Goal: Ask a question

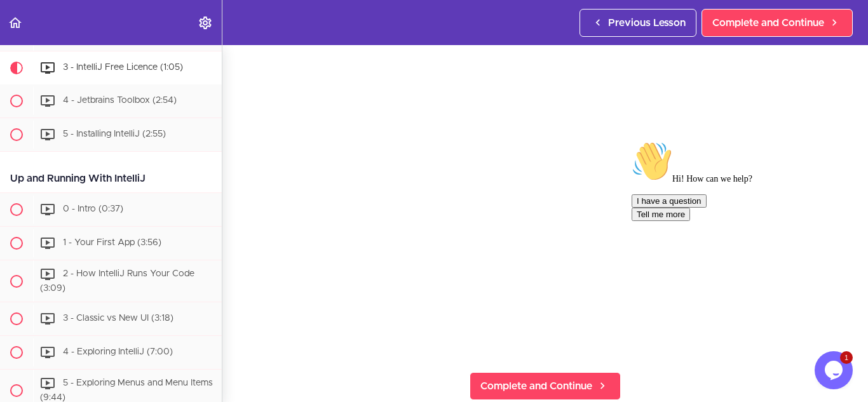
click at [823, 371] on div "Opens Chat This icon Opens the chat window." at bounding box center [834, 370] width 38 height 20
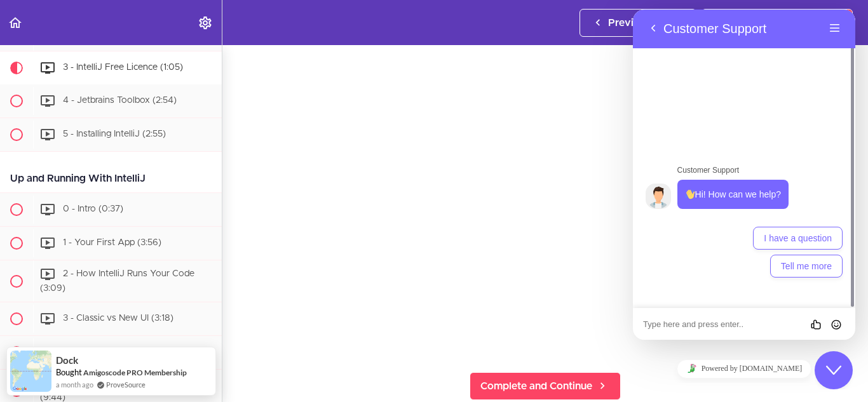
click at [633, 10] on textarea at bounding box center [633, 10] width 0 height 0
type textarea "free activision code for Intellij IDEA"
click at [836, 324] on icon "Send" at bounding box center [836, 324] width 11 height 11
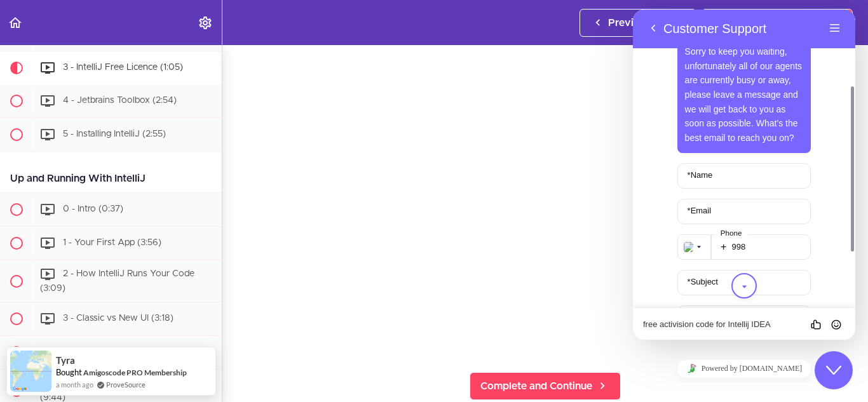
scroll to position [139, 0]
click at [738, 177] on input "* Name" at bounding box center [745, 175] width 134 height 25
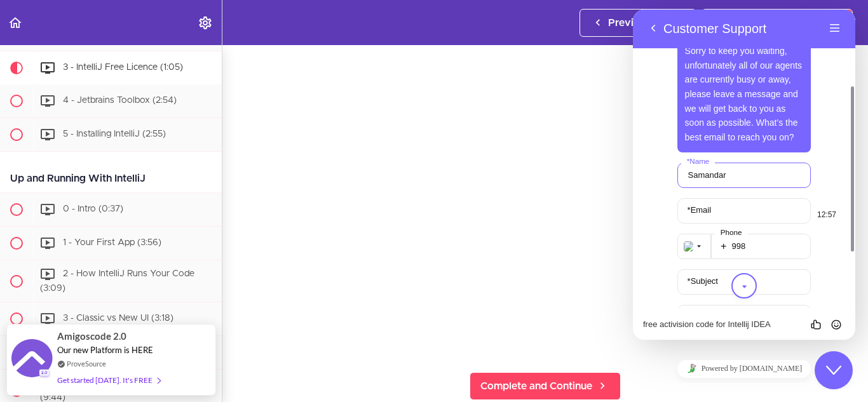
type input "Samandar"
click at [726, 214] on input "* Email" at bounding box center [745, 210] width 134 height 25
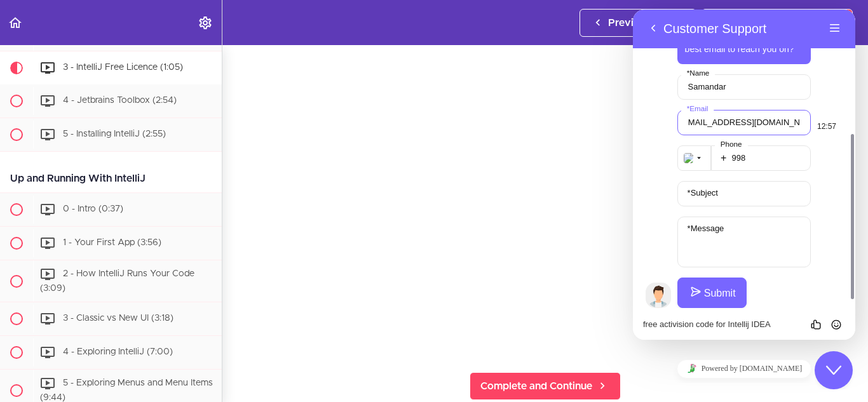
scroll to position [237, 0]
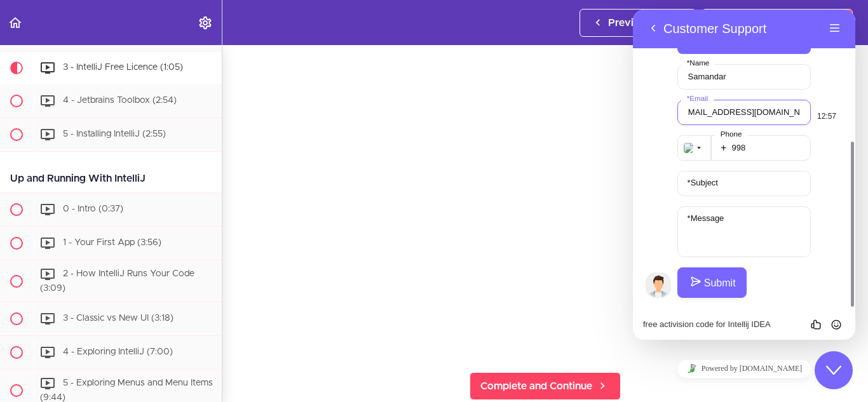
type input "[EMAIL_ADDRESS][DOMAIN_NAME]"
click at [718, 184] on label "* Subject" at bounding box center [702, 183] width 43 height 10
click at [718, 184] on input "* Subject" at bounding box center [745, 183] width 134 height 25
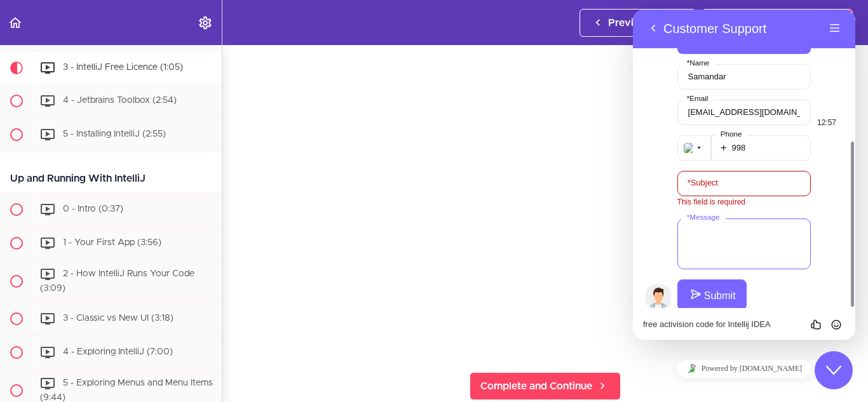
click at [713, 224] on div "* Message" at bounding box center [745, 244] width 134 height 51
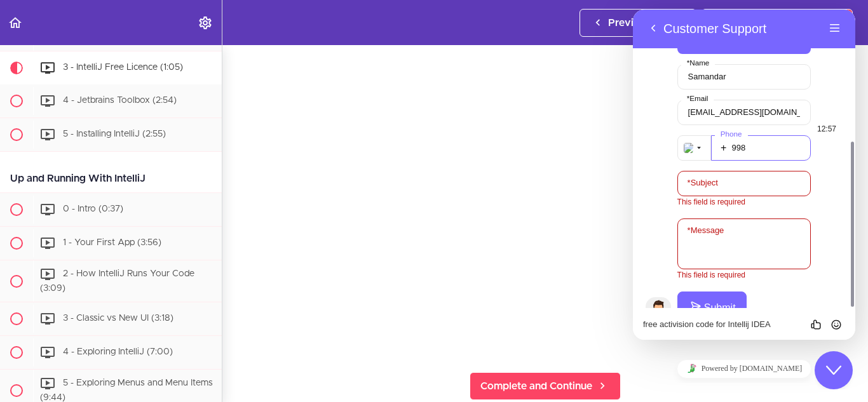
click at [758, 136] on input "998" at bounding box center [761, 147] width 100 height 25
click at [788, 106] on input "[EMAIL_ADDRESS][DOMAIN_NAME]" at bounding box center [745, 112] width 134 height 25
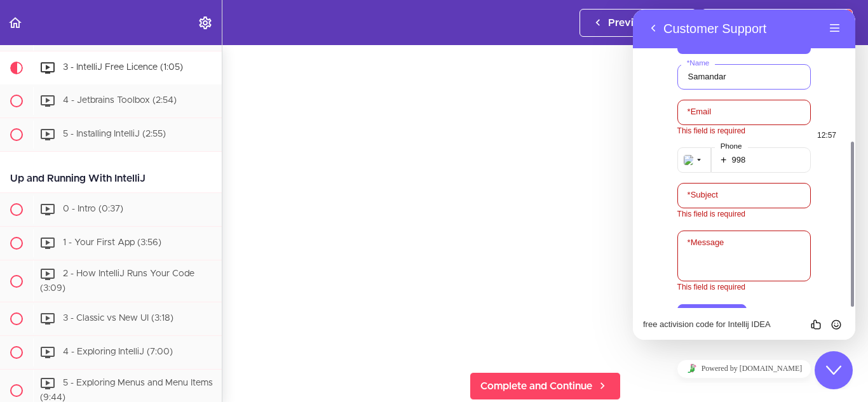
click at [736, 70] on input "Samandar" at bounding box center [745, 76] width 134 height 25
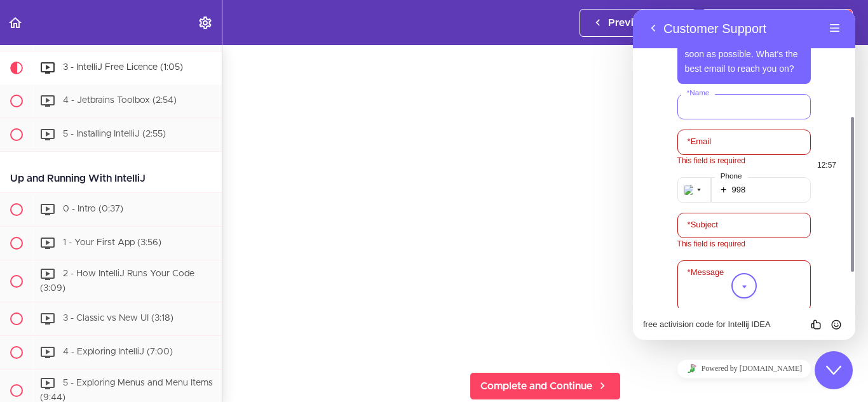
scroll to position [274, 0]
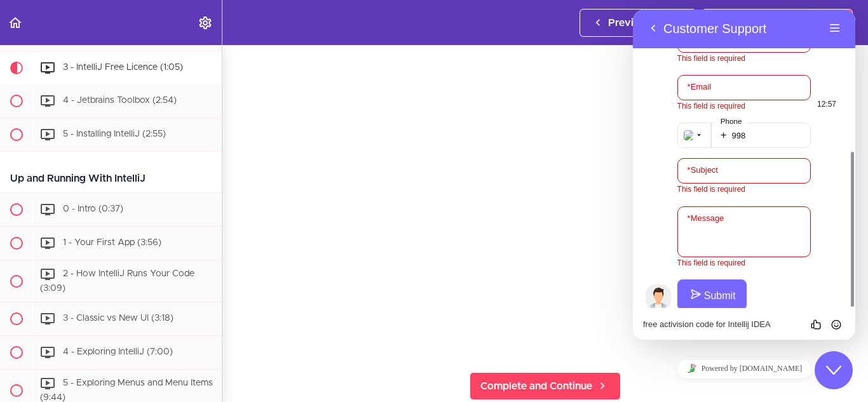
click at [717, 285] on button "Submit" at bounding box center [712, 295] width 69 height 31
click at [648, 25] on button "Back" at bounding box center [653, 28] width 20 height 19
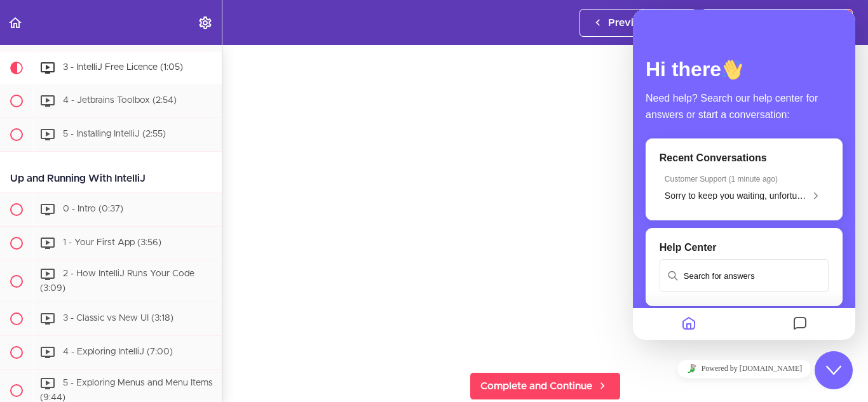
scroll to position [254, 0]
click at [516, 12] on header "Autoplay Autocomplete Previous Lesson Complete and Continue" at bounding box center [434, 22] width 868 height 45
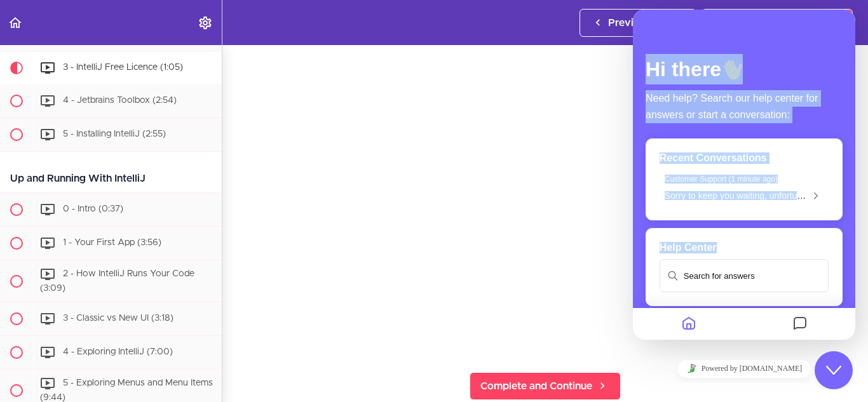
drag, startPoint x: 767, startPoint y: 49, endPoint x: 773, endPoint y: 329, distance: 280.4
click at [773, 329] on div "Customer Support Hi! How can we help? 12:56 12:57 free activision code for Inte…" at bounding box center [744, 175] width 222 height 331
click at [690, 324] on icon "Home" at bounding box center [688, 324] width 15 height 25
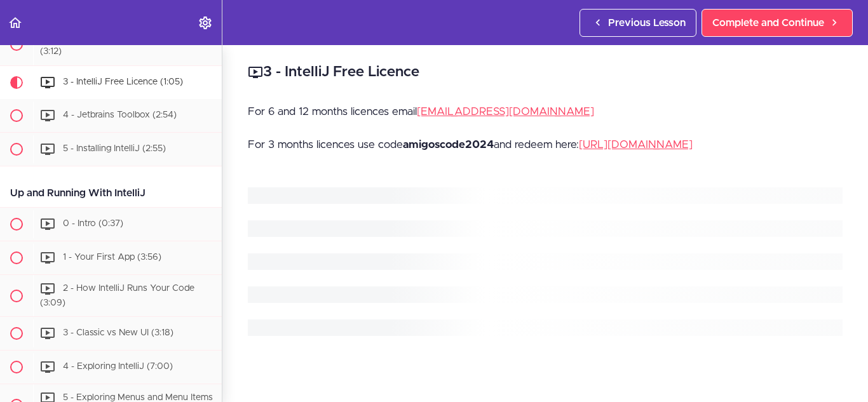
scroll to position [317, 0]
